Goal: Information Seeking & Learning: Learn about a topic

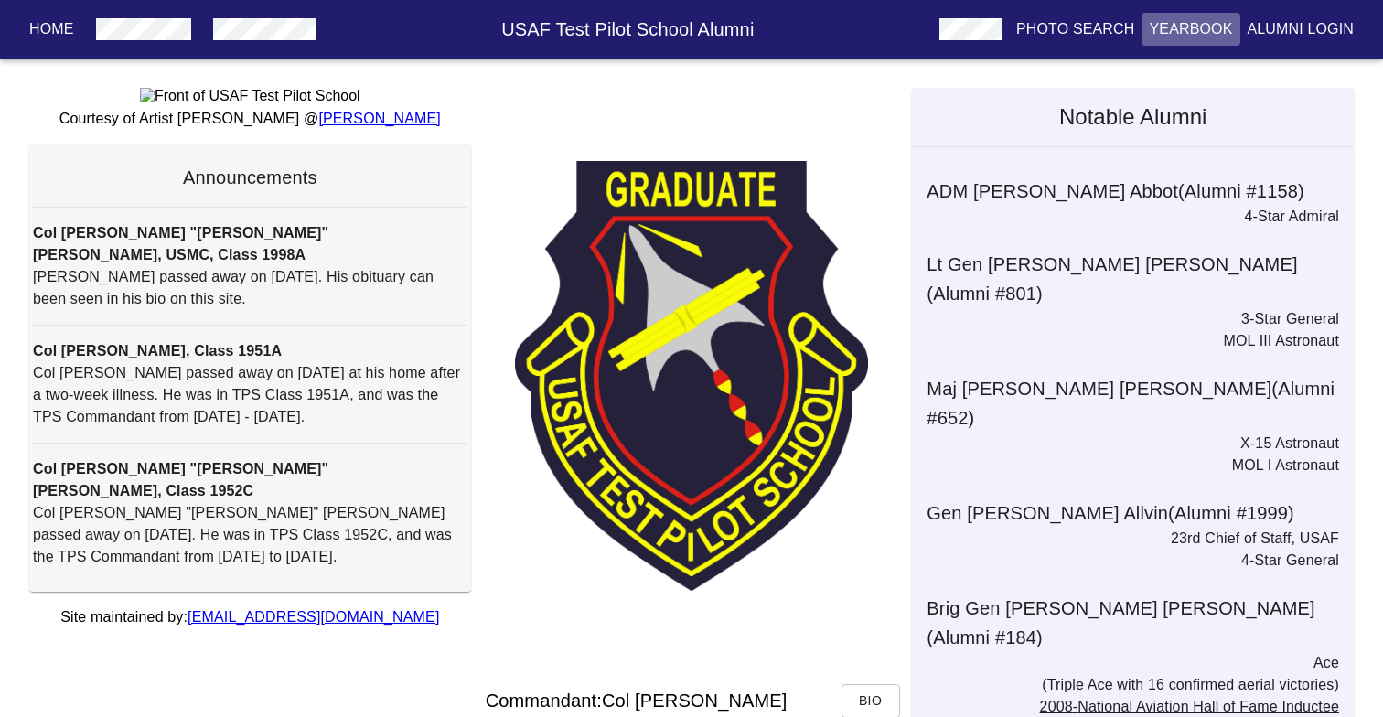
click at [1168, 35] on p "Yearbook" at bounding box center [1190, 29] width 83 height 22
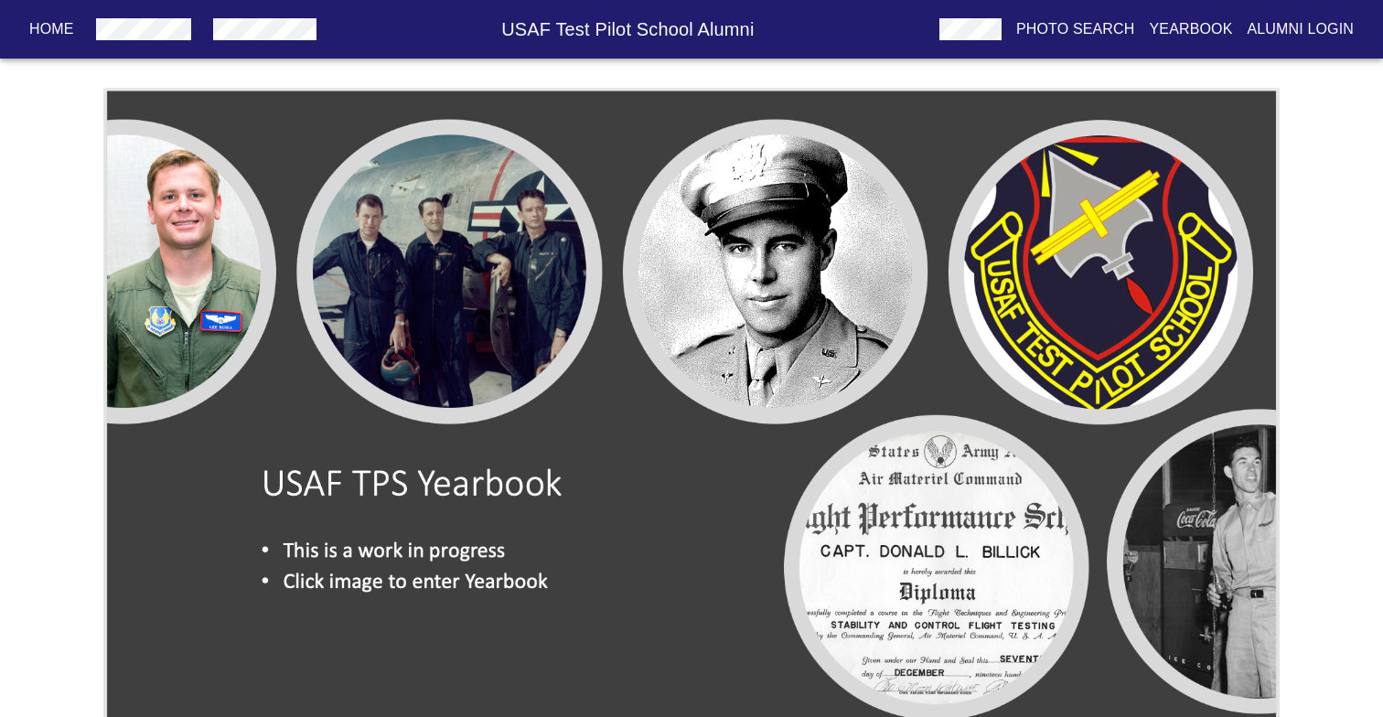
scroll to position [38, 0]
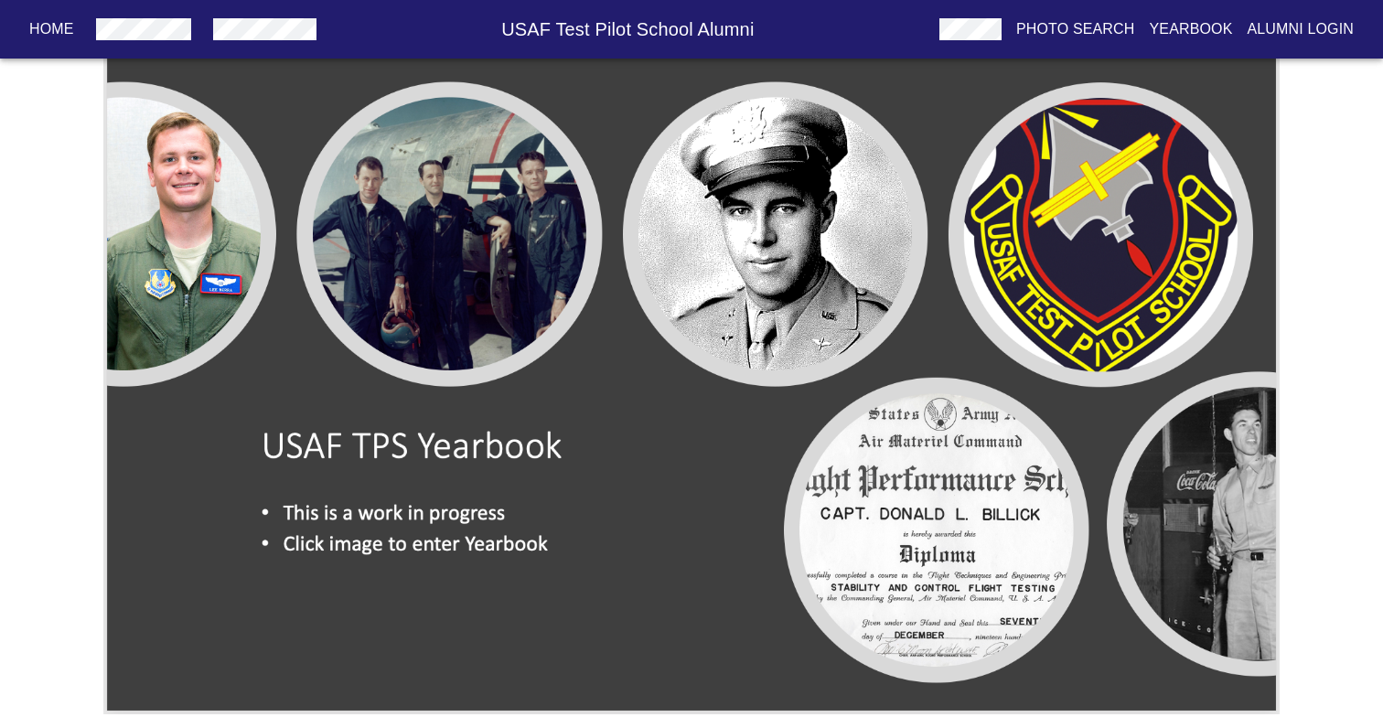
click at [780, 217] on img at bounding box center [691, 382] width 1176 height 664
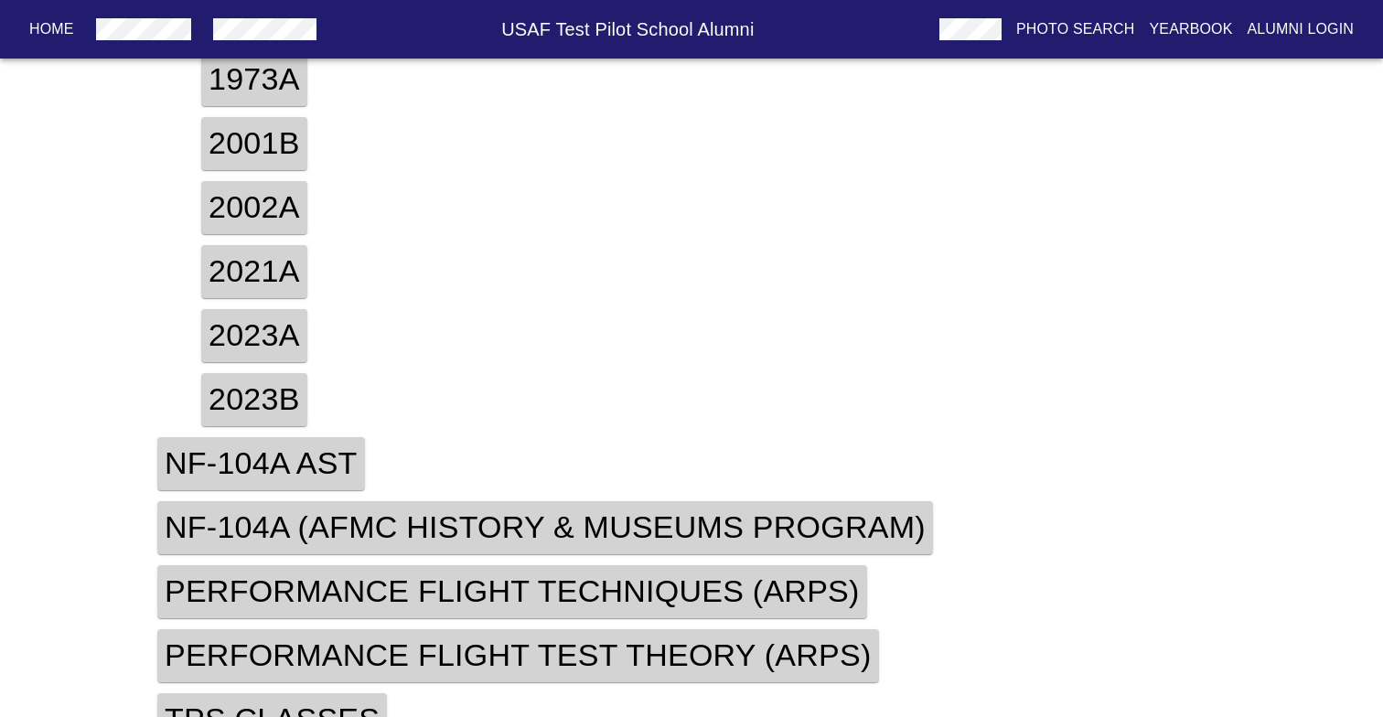
scroll to position [640, 0]
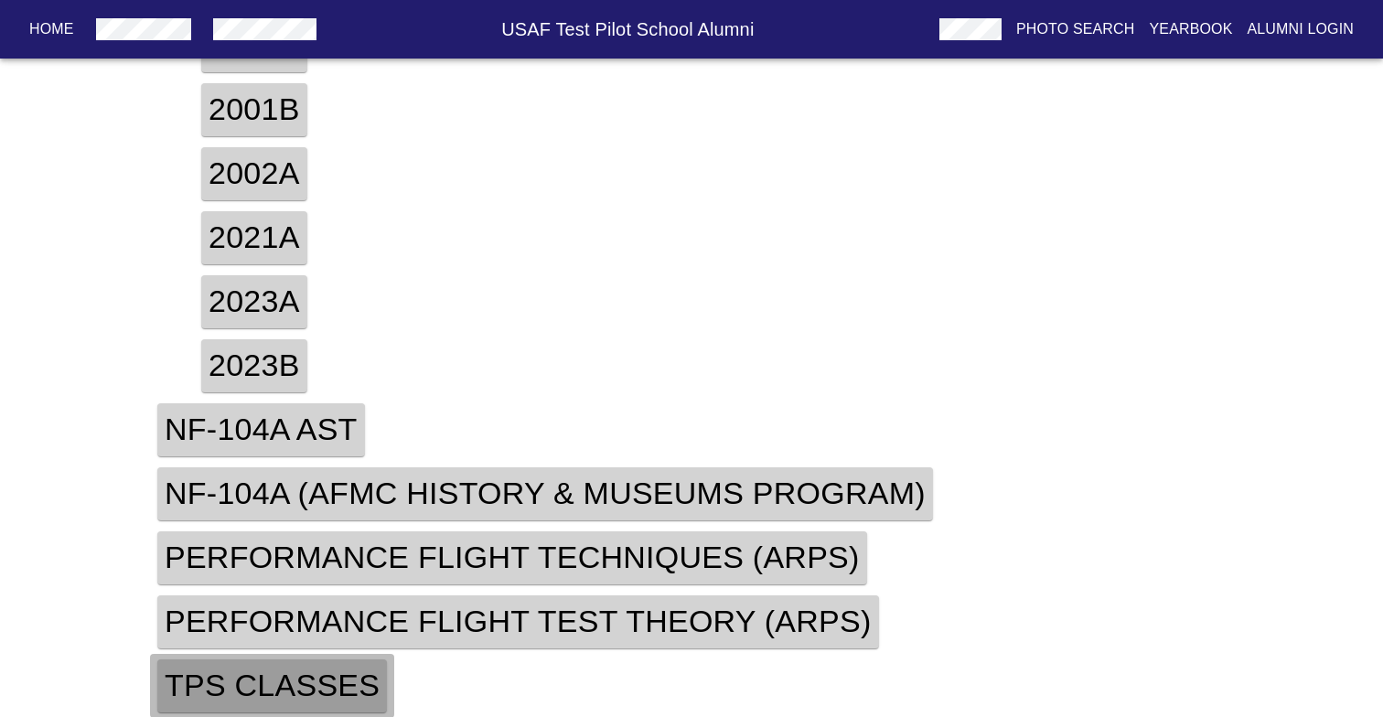
click at [297, 670] on h4 "TPS Classes" at bounding box center [272, 686] width 230 height 53
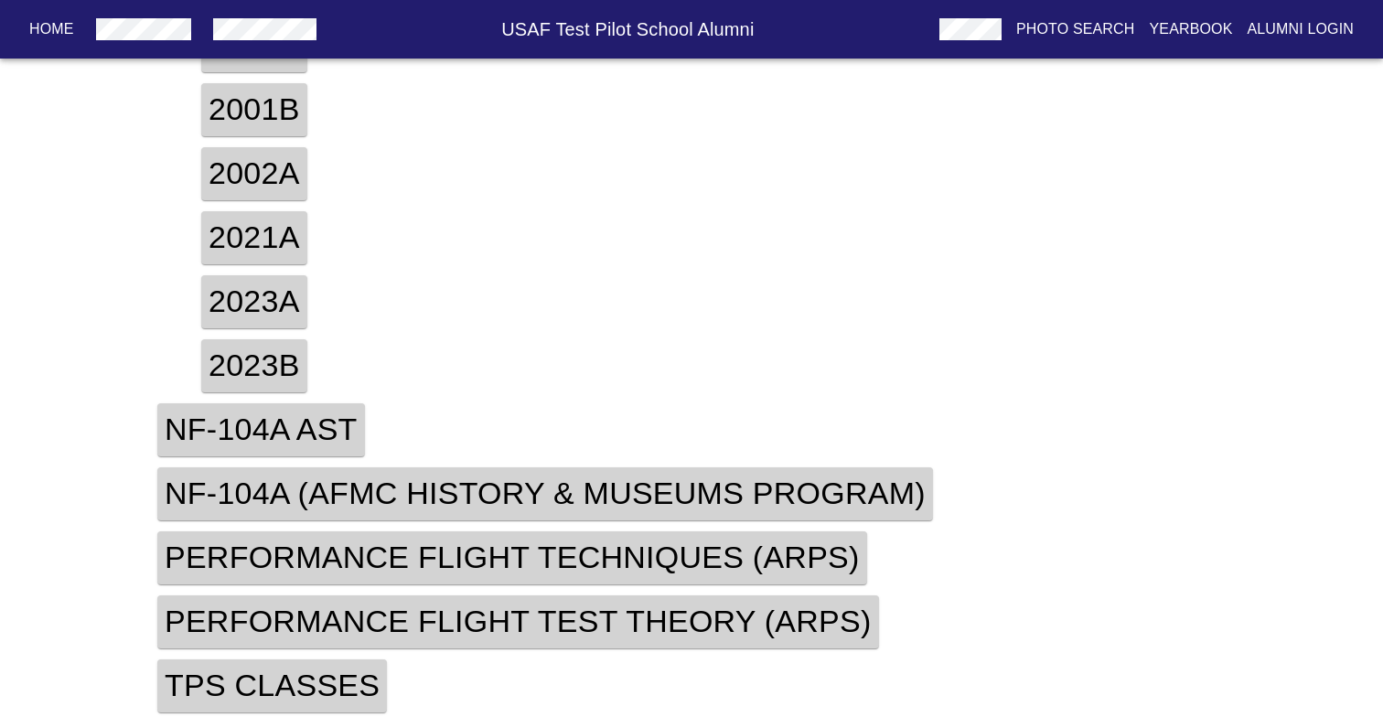
click at [312, 682] on h4 "TPS Classes" at bounding box center [272, 686] width 230 height 53
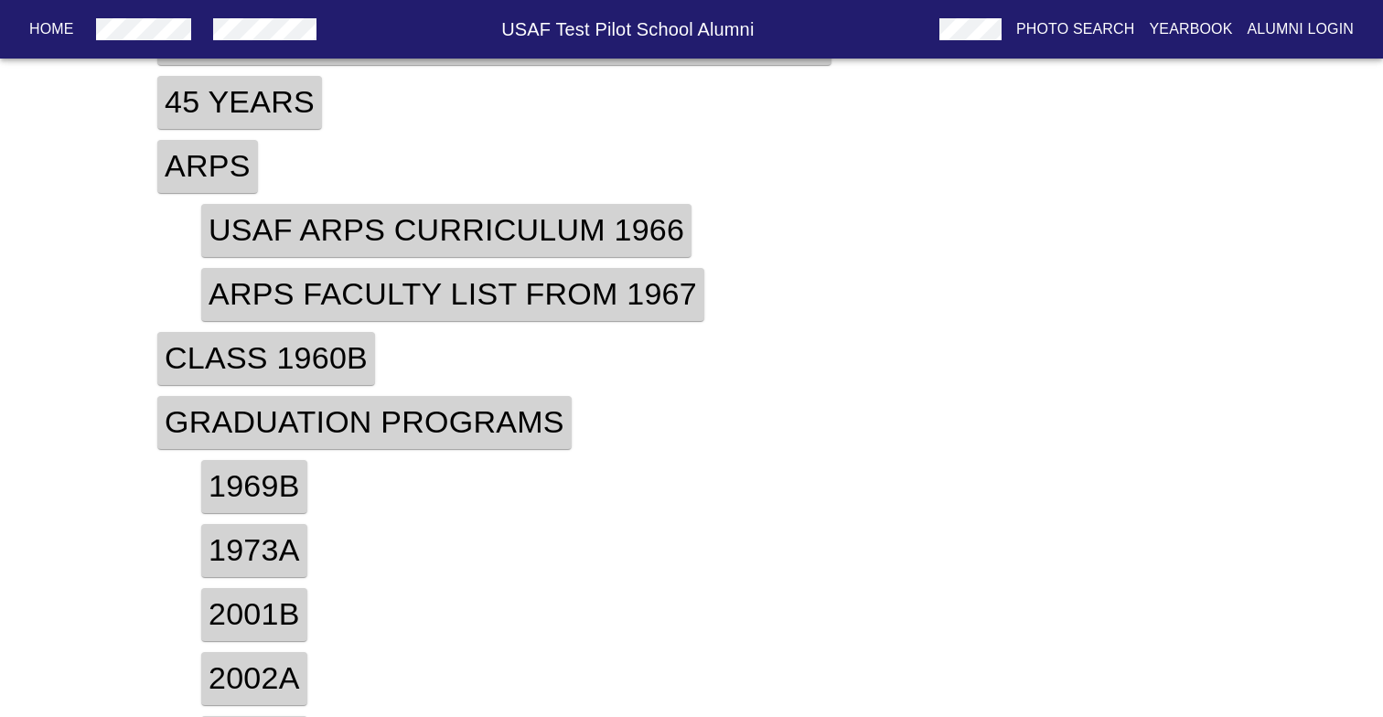
scroll to position [69, 0]
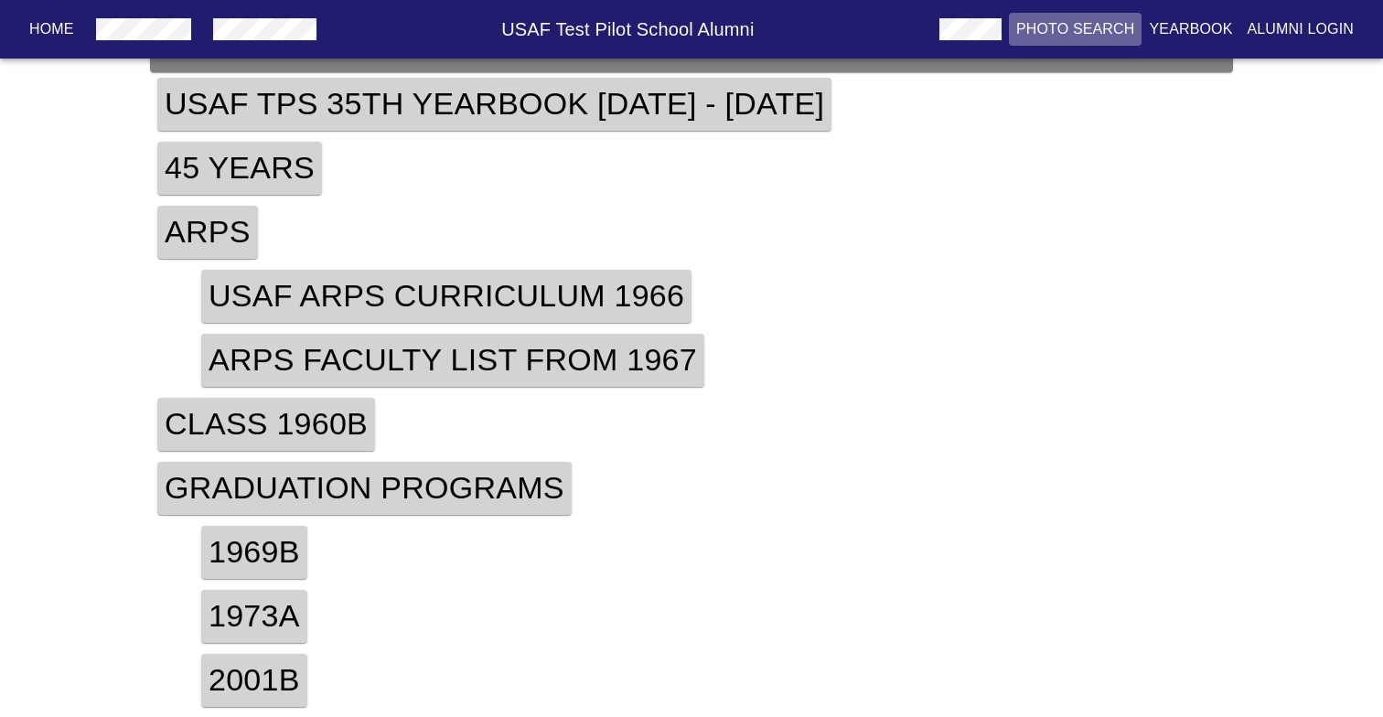
click at [1087, 14] on button "Photo Search" at bounding box center [1076, 29] width 134 height 33
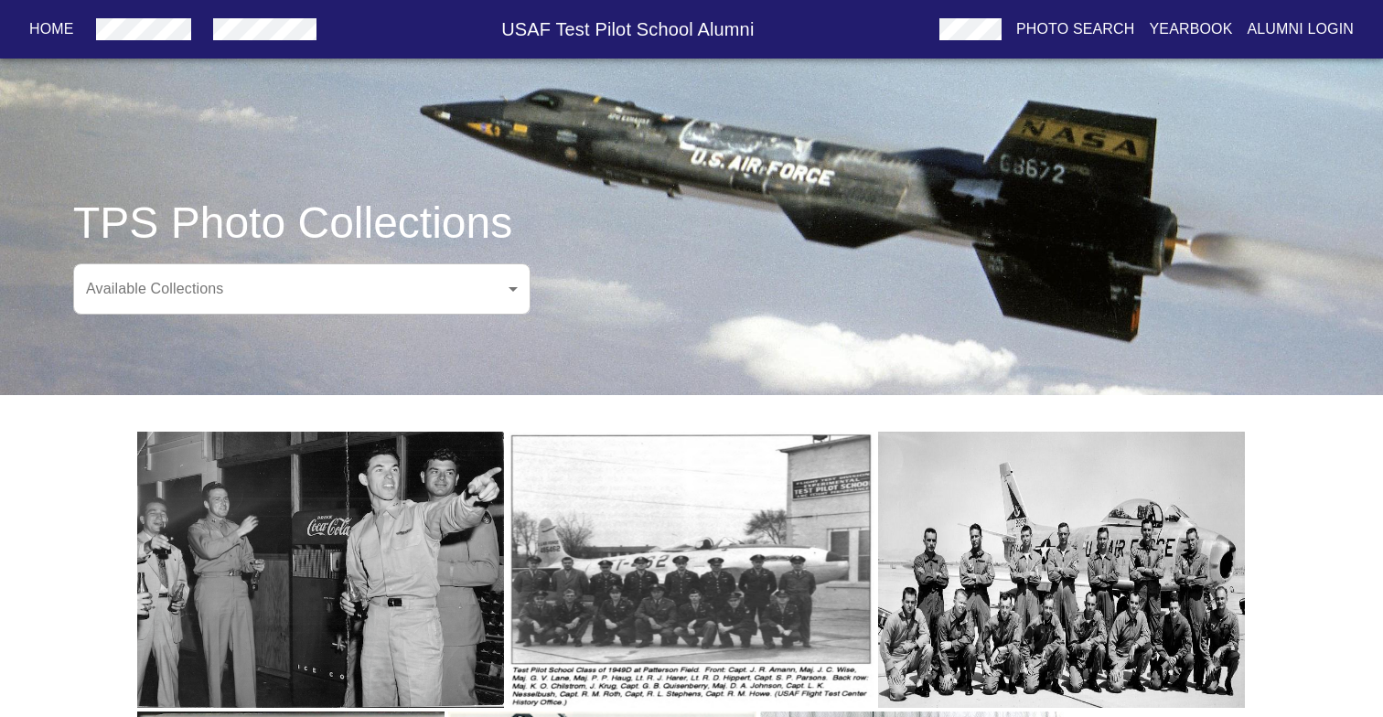
click at [464, 295] on body "Home USAF Test Pilot School Alumni Photo Search Yearbook Alumni Login TPS Photo…" at bounding box center [691, 629] width 1383 height 1200
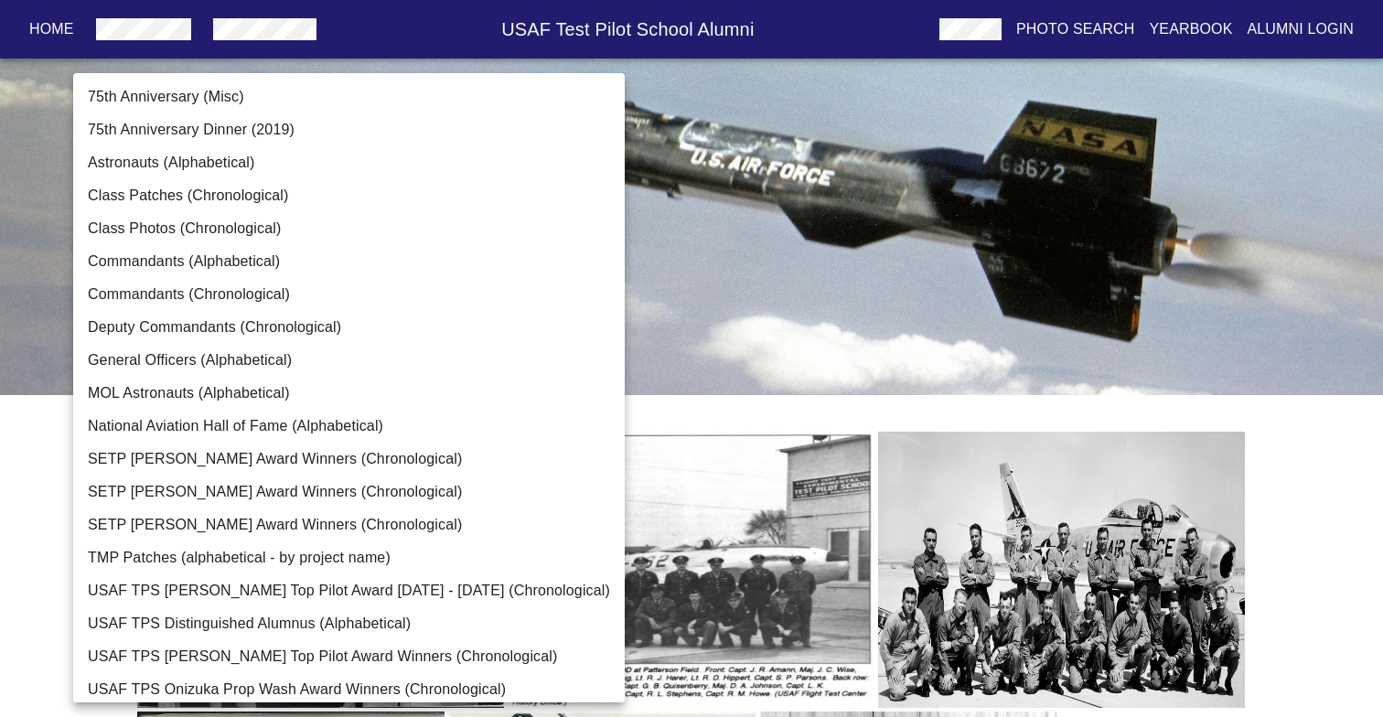
scroll to position [44, 0]
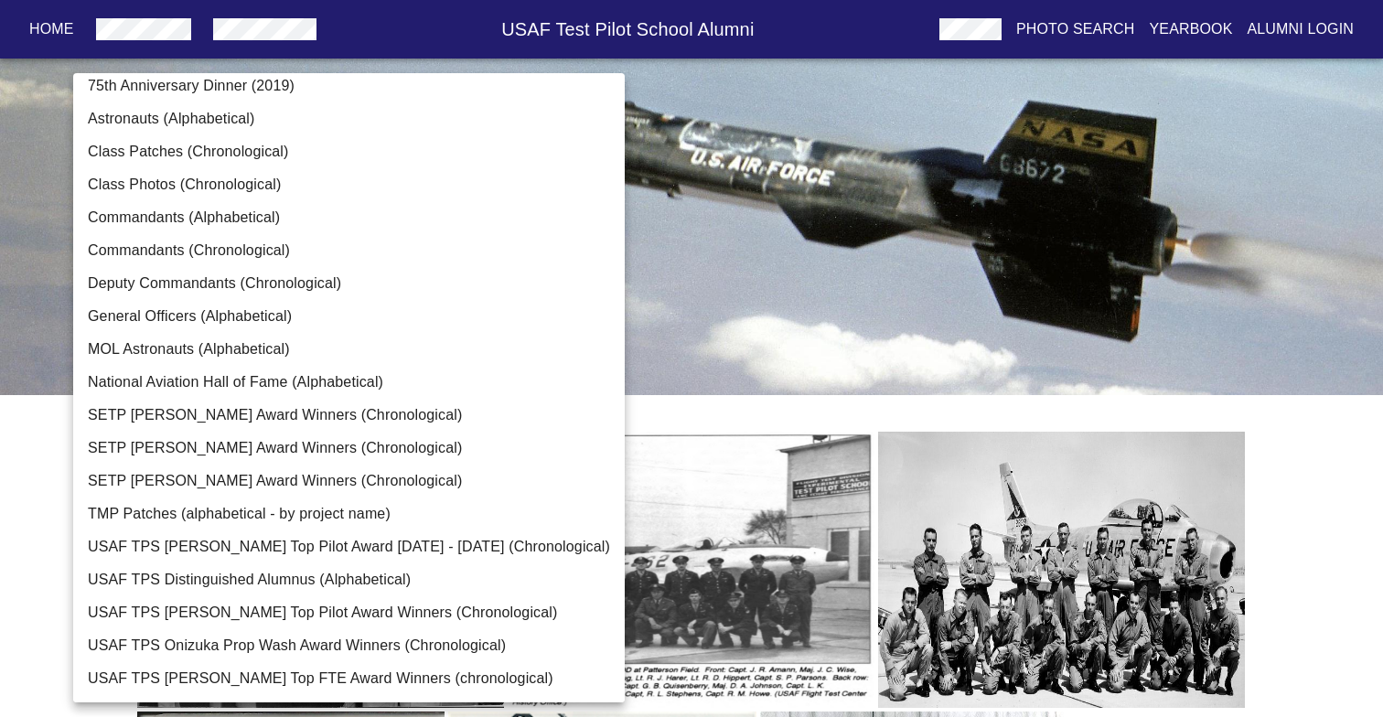
click at [779, 277] on div at bounding box center [691, 358] width 1383 height 717
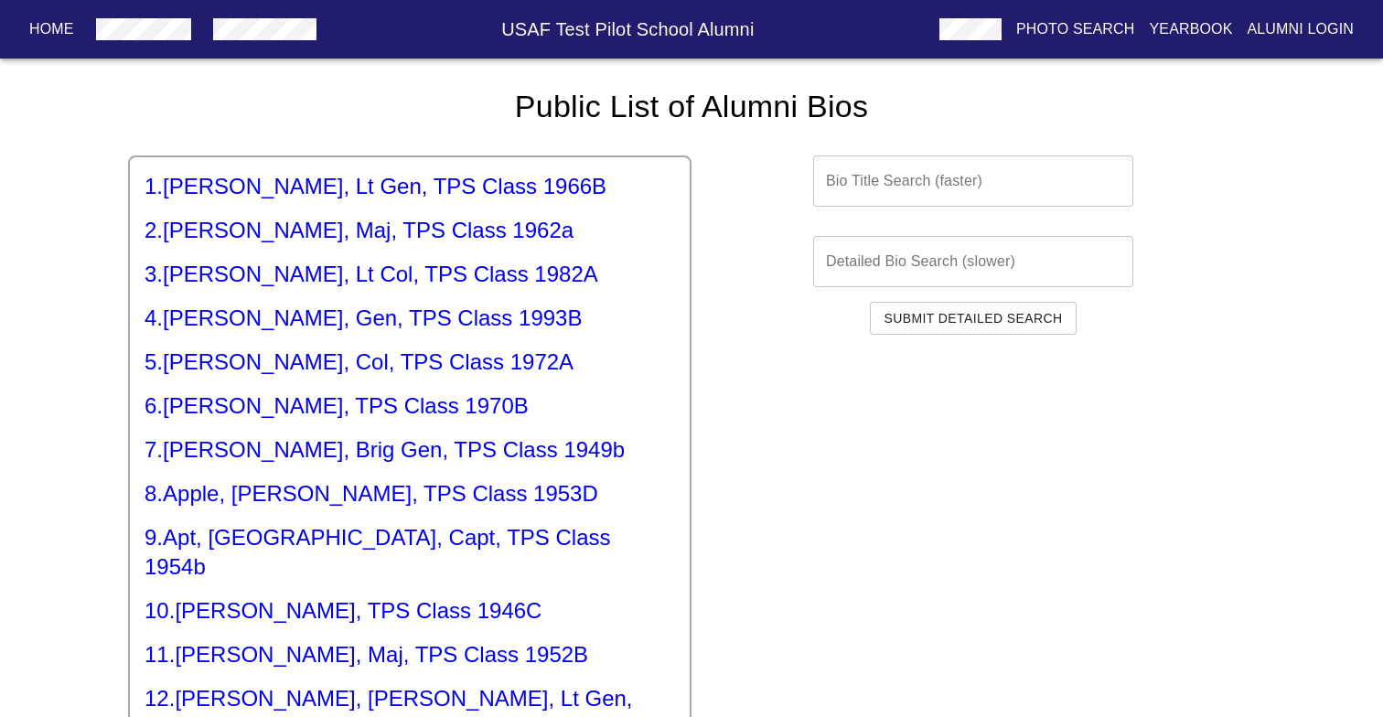
click at [365, 320] on h5 "4 . [PERSON_NAME], Gen, TPS Class 1993B" at bounding box center [410, 318] width 531 height 29
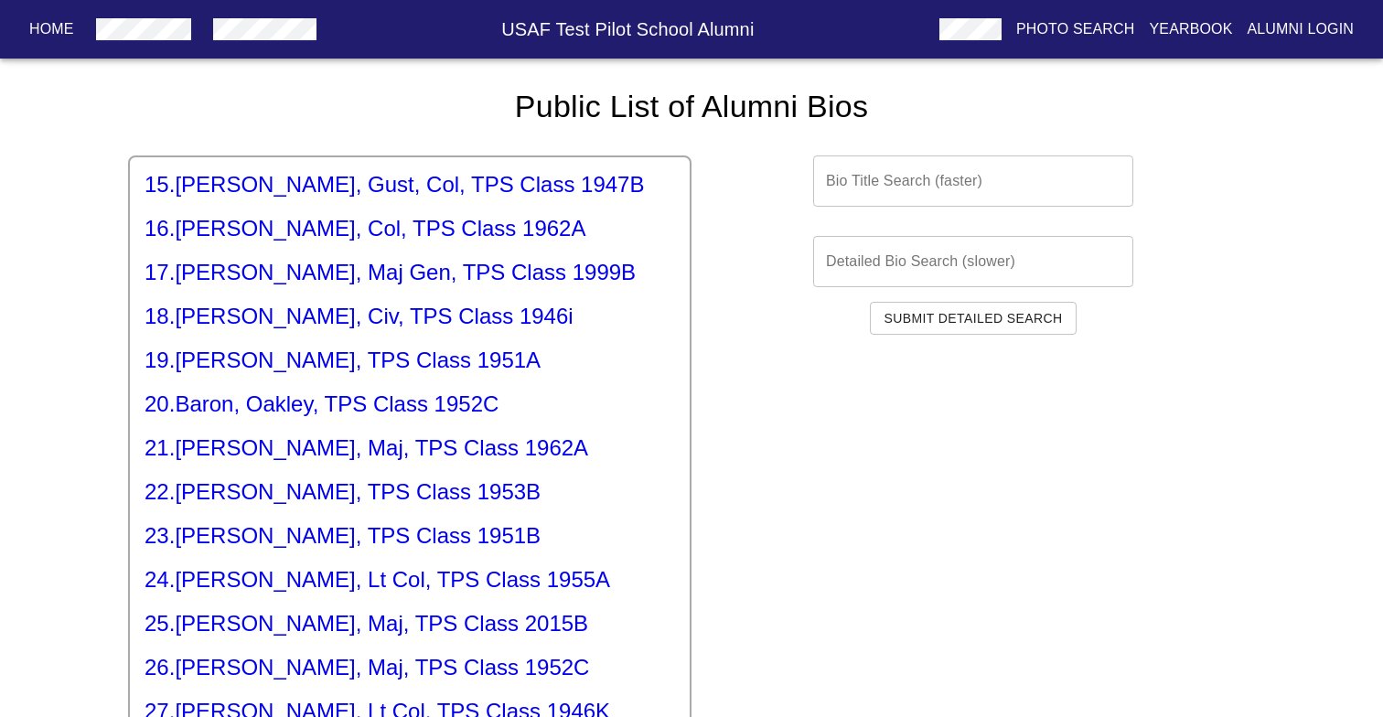
scroll to position [659, 0]
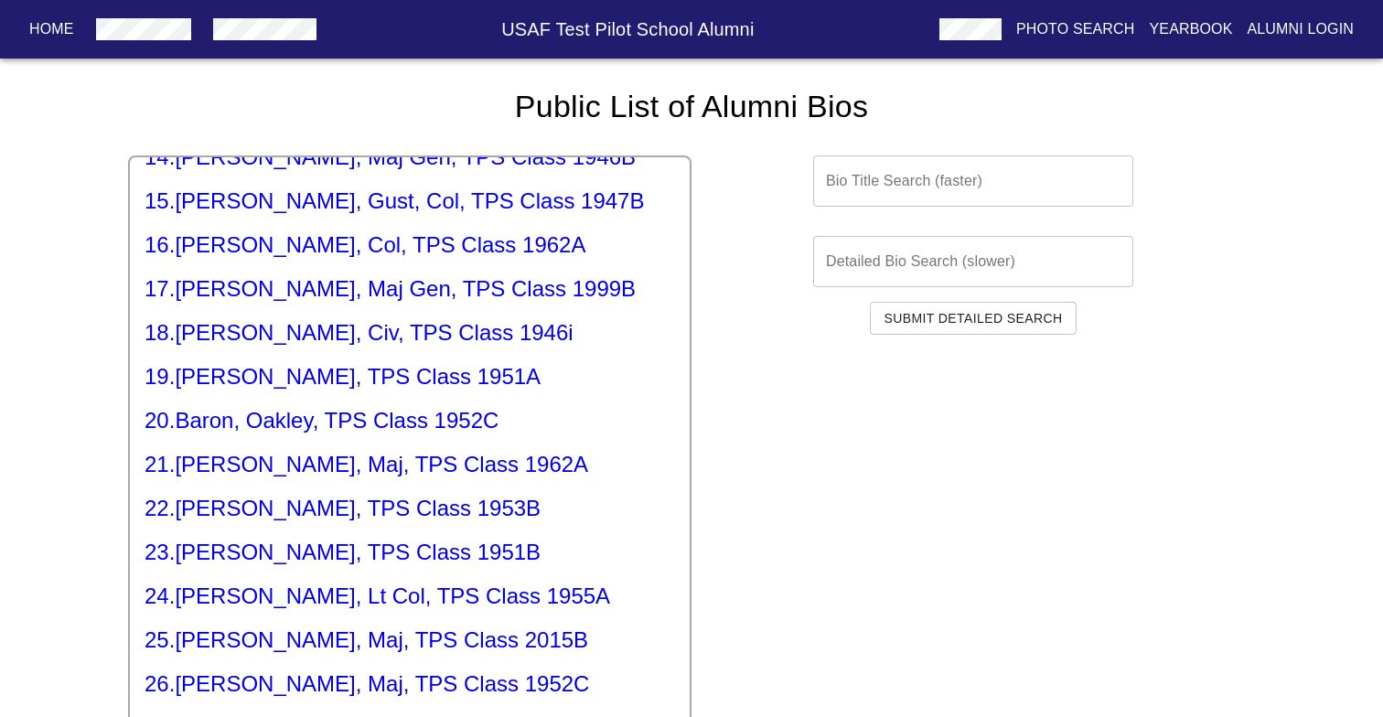
click at [419, 274] on h5 "17 . [PERSON_NAME], Maj Gen, TPS Class 1999B" at bounding box center [410, 288] width 531 height 29
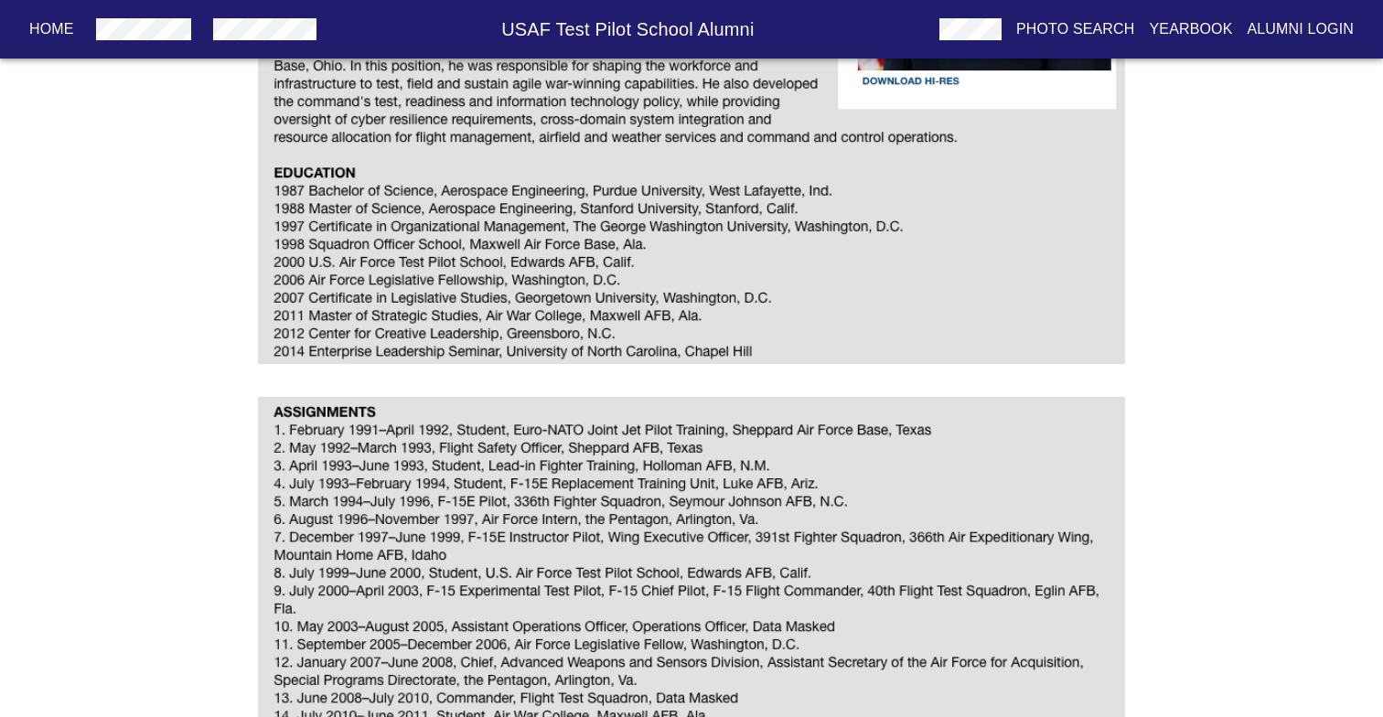
scroll to position [1, 0]
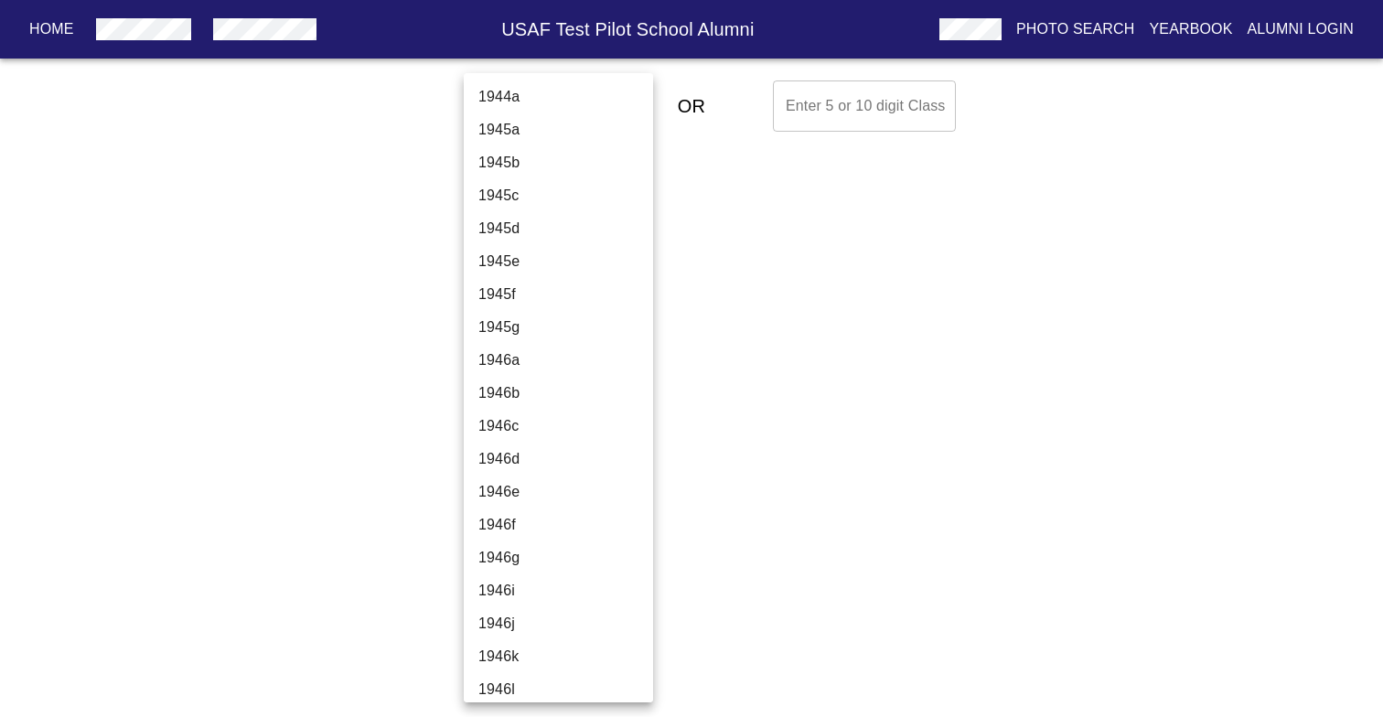
click at [581, 113] on body "Home USAF Test Pilot School Alumni Photo Search Yearbook Alumni Login Select A …" at bounding box center [691, 106] width 1383 height 66
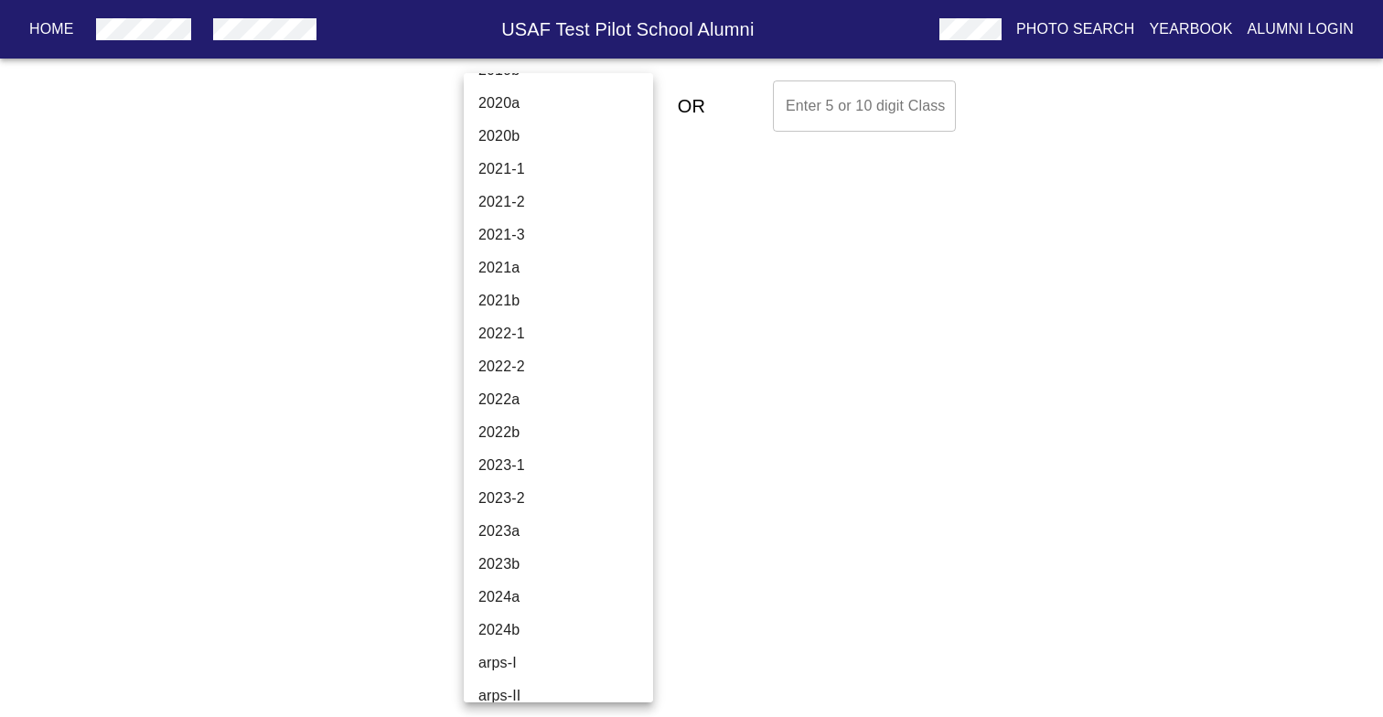
scroll to position [6236, 0]
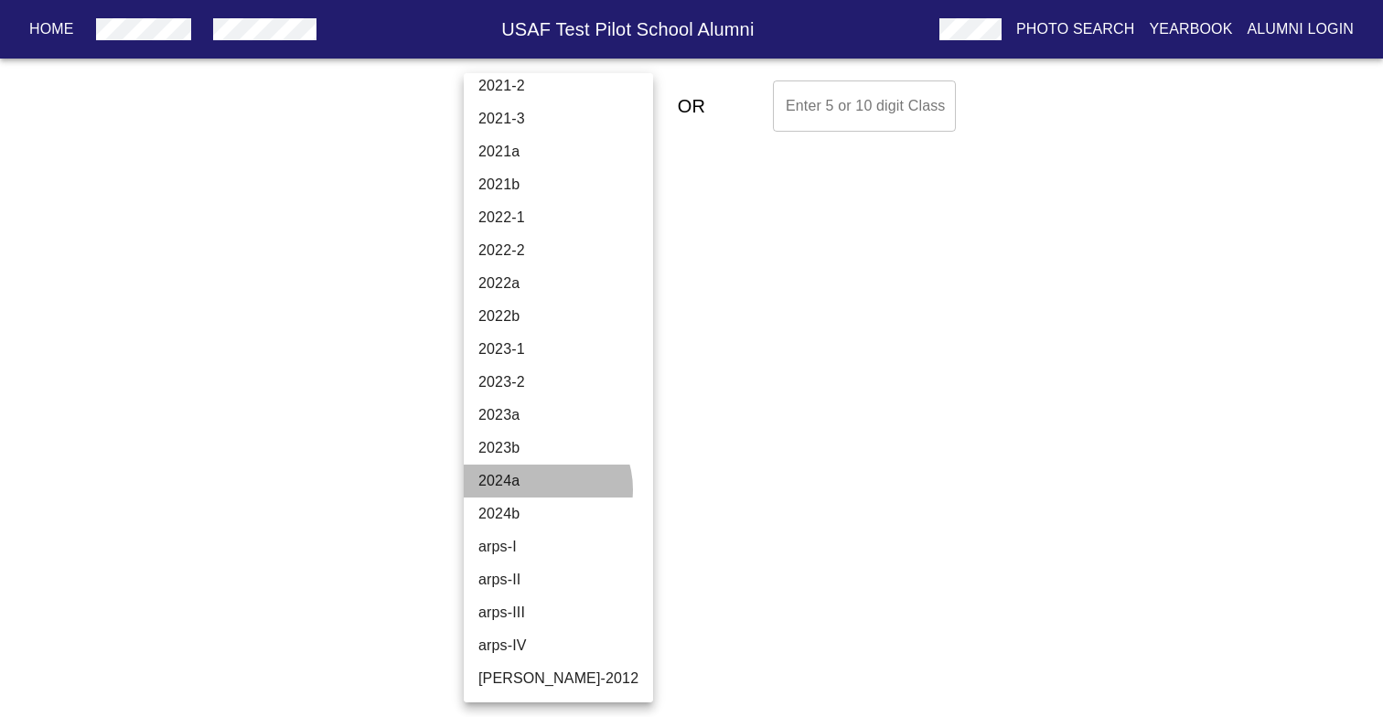
click at [539, 490] on li "2024a" at bounding box center [558, 481] width 189 height 33
type input "2024a"
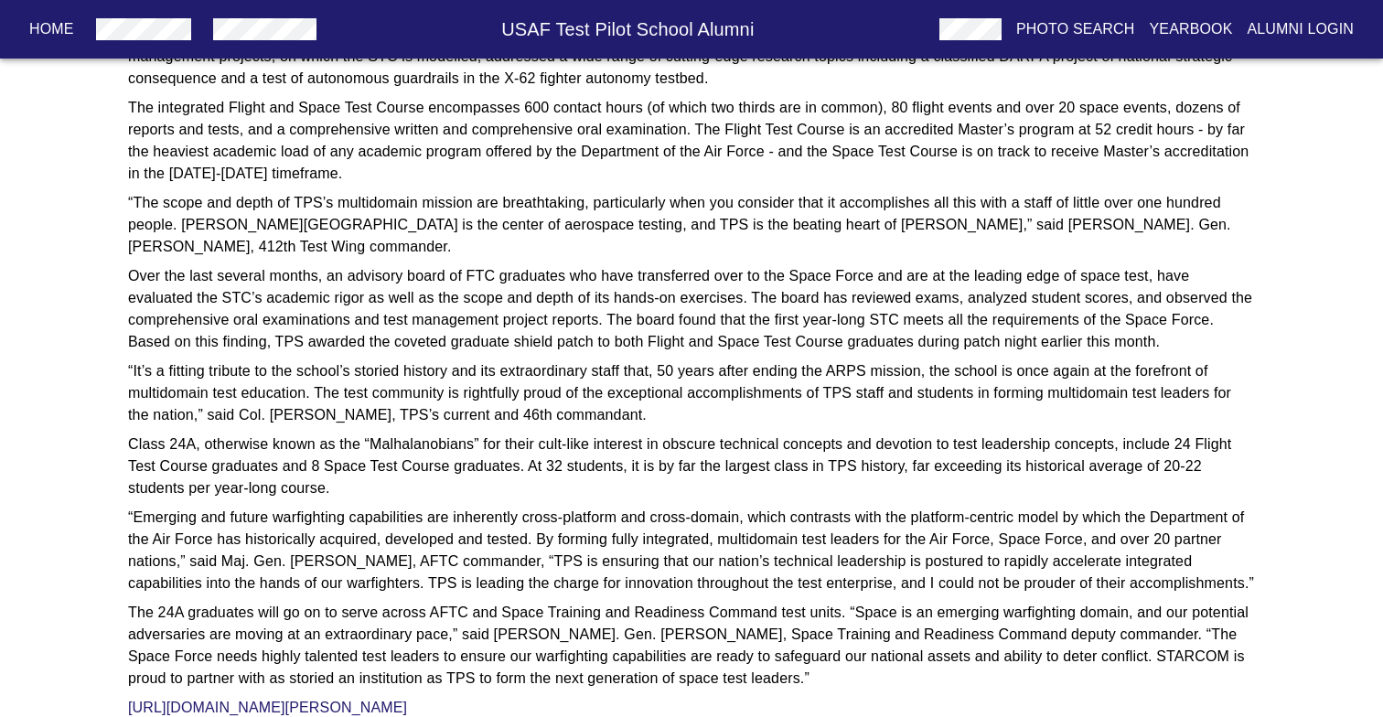
scroll to position [2773, 0]
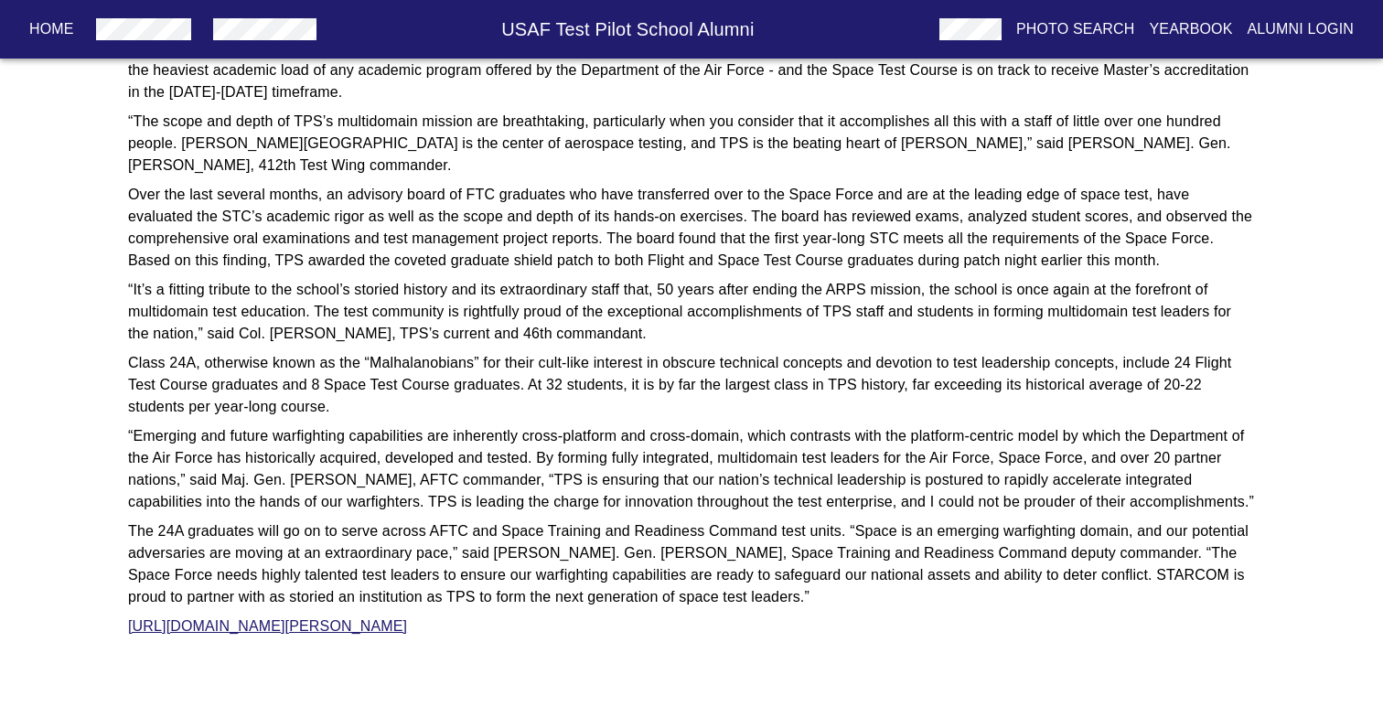
click at [407, 627] on link "[URL][DOMAIN_NAME][PERSON_NAME]" at bounding box center [267, 627] width 279 height 16
